Goal: Information Seeking & Learning: Understand process/instructions

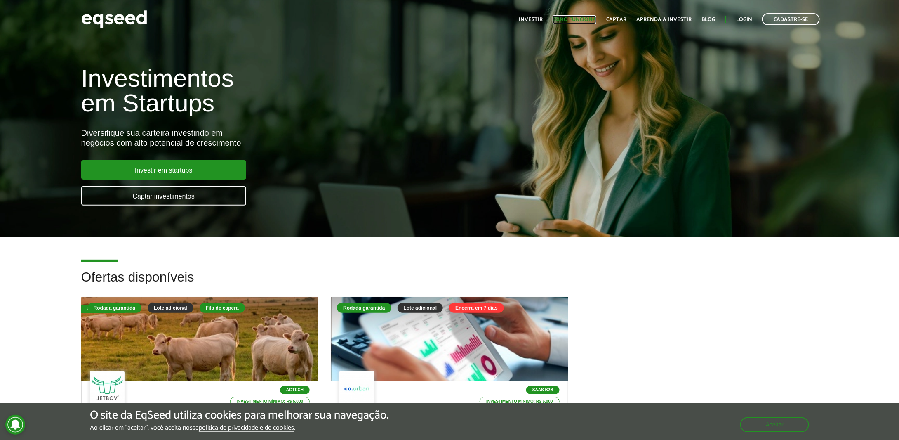
click at [576, 17] on link "Como funciona" at bounding box center [575, 19] width 44 height 5
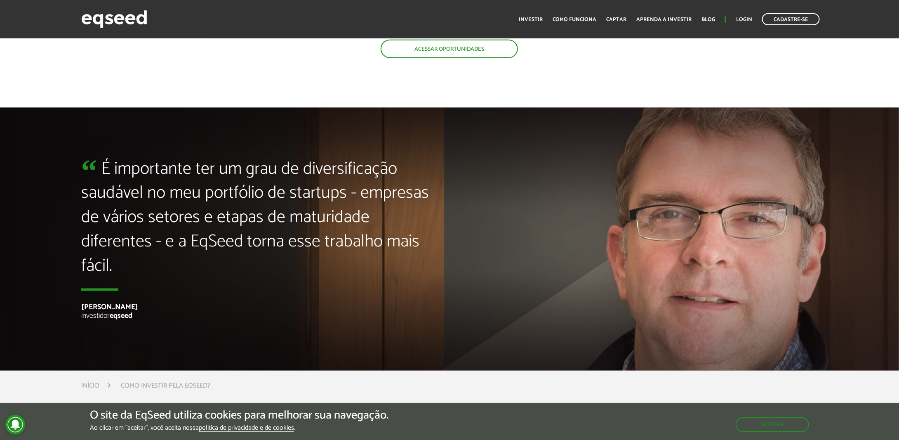
scroll to position [2297, 0]
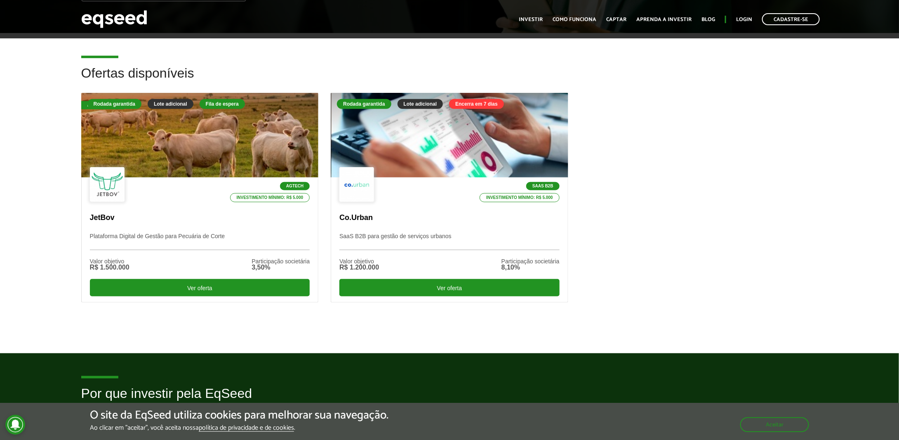
scroll to position [330, 0]
